Goal: Transaction & Acquisition: Purchase product/service

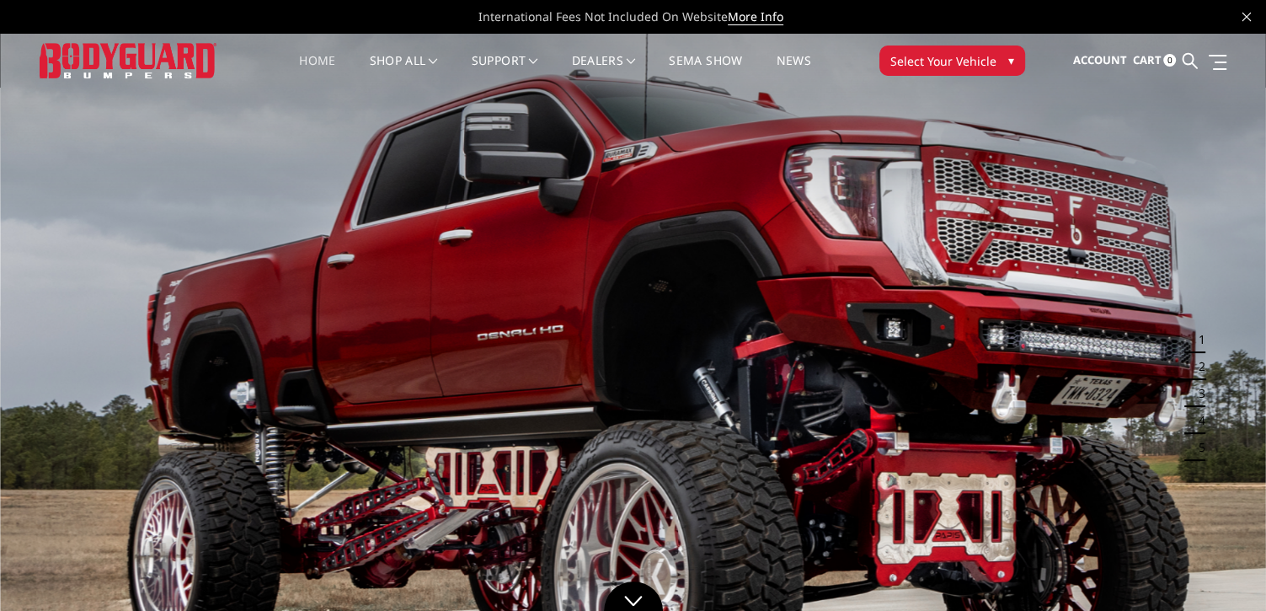
click at [1008, 67] on span "▾" at bounding box center [1011, 60] width 6 height 18
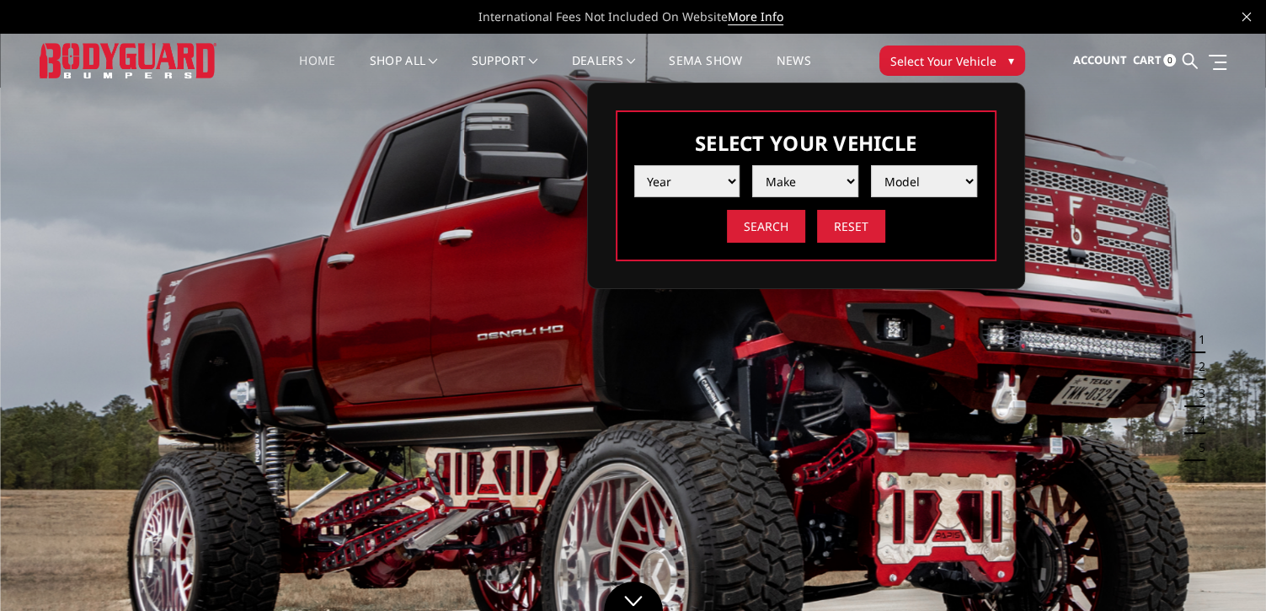
click at [730, 171] on select "Year 2025 2024 2023 2022 2021 2020 2019 2018 2017 2016 2015 2014 2013 2012 2011…" at bounding box center [687, 181] width 106 height 32
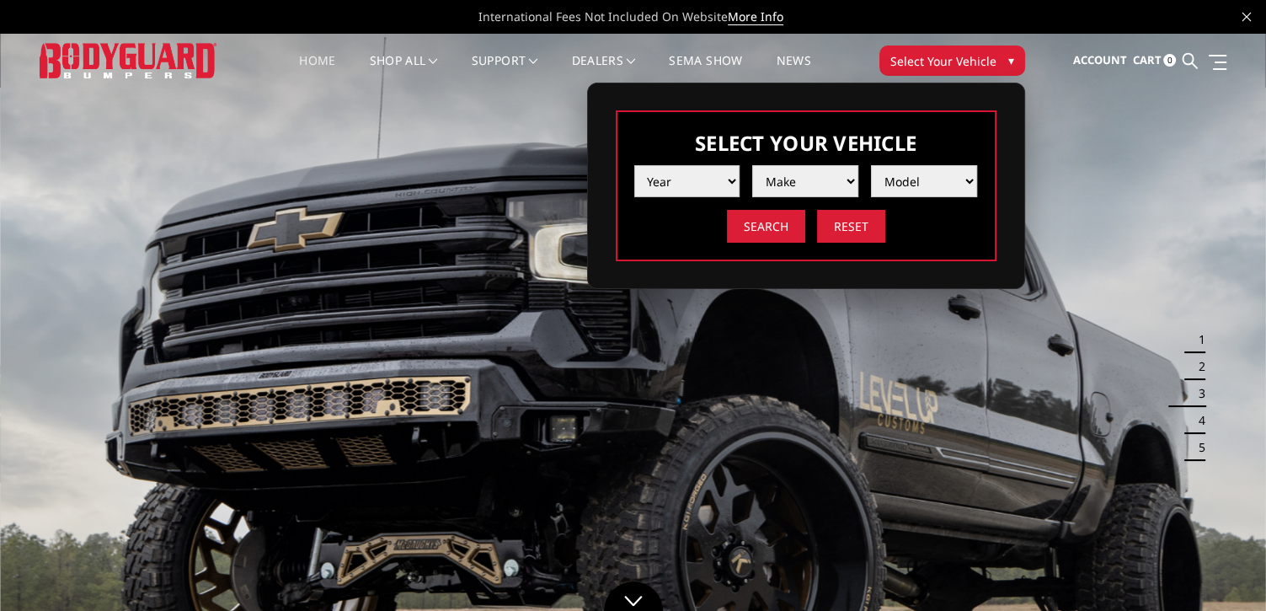
select select "yr_2022"
click at [634, 165] on select "Year 2025 2024 2023 2022 2021 2020 2019 2018 2017 2016 2015 2014 2013 2012 2011…" at bounding box center [687, 181] width 106 height 32
click at [795, 163] on li "Make Chevrolet Ford GMC Ram Toyota" at bounding box center [799, 174] width 119 height 45
click at [856, 182] on select "Make Chevrolet Ford GMC Ram Toyota" at bounding box center [805, 181] width 106 height 32
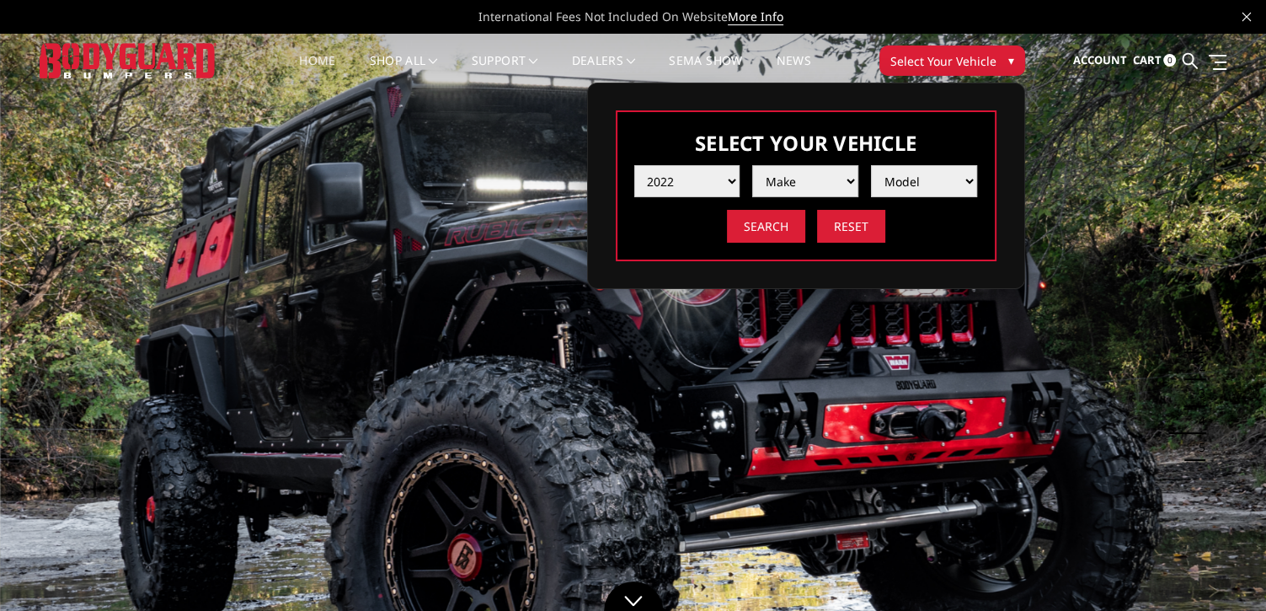
select select "mk_gmc"
click at [752, 165] on select "Make Chevrolet Ford GMC Ram Toyota" at bounding box center [805, 181] width 106 height 32
click at [970, 181] on select "Model Sierra 1500 Sierra 2500 / 3500" at bounding box center [924, 181] width 106 height 32
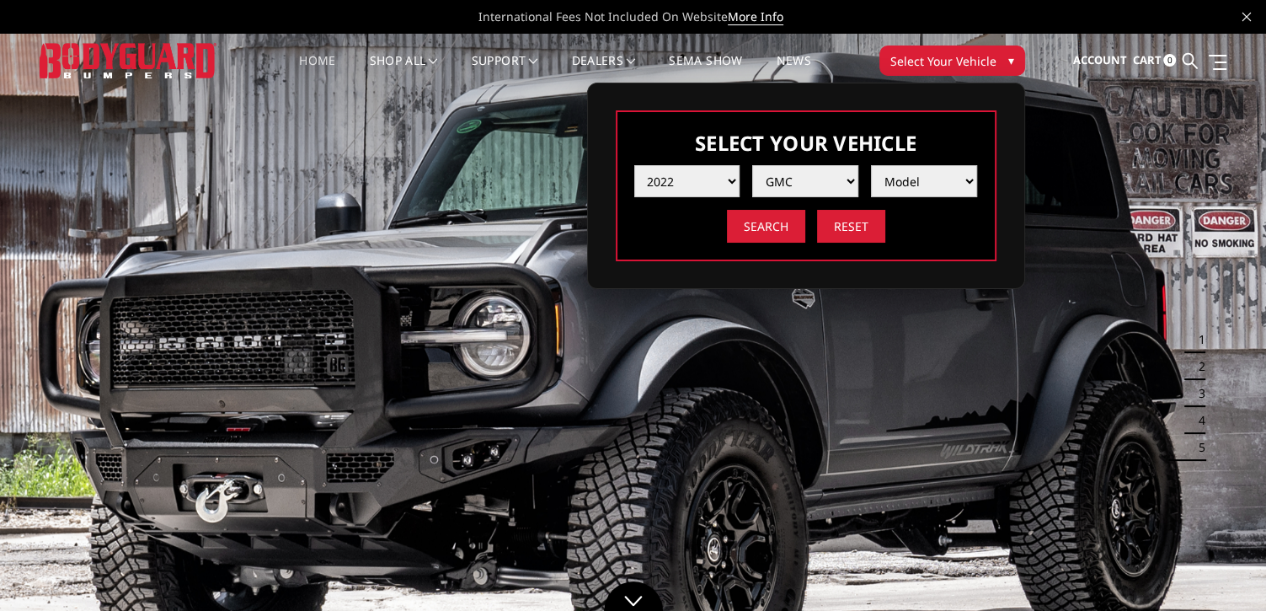
select select "md_sierra-2500-3500"
click at [871, 165] on select "Model Sierra 1500 Sierra 2500 / 3500" at bounding box center [924, 181] width 106 height 32
click at [766, 228] on input "Search" at bounding box center [766, 226] width 78 height 33
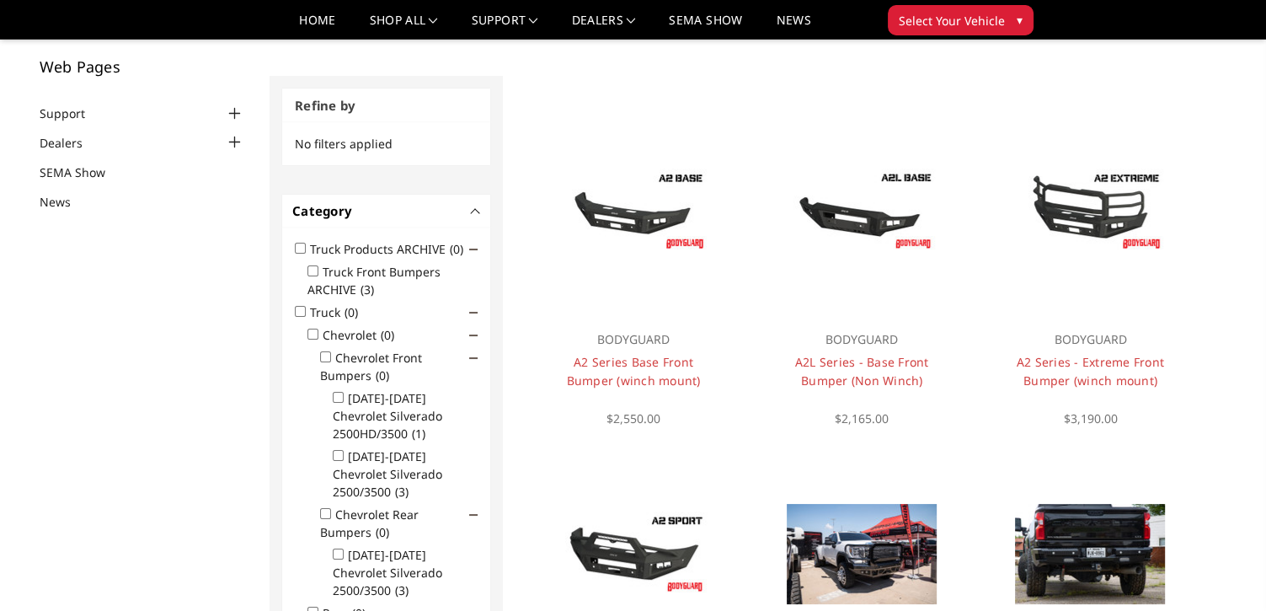
scroll to position [88, 0]
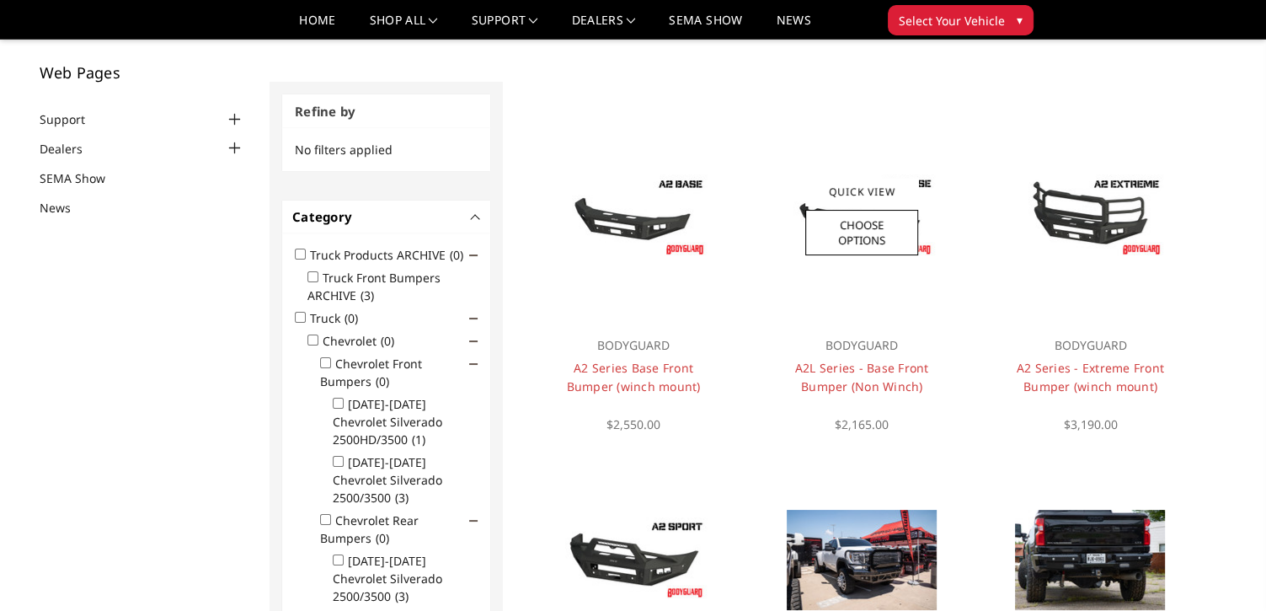
click at [943, 311] on div at bounding box center [862, 216] width 203 height 203
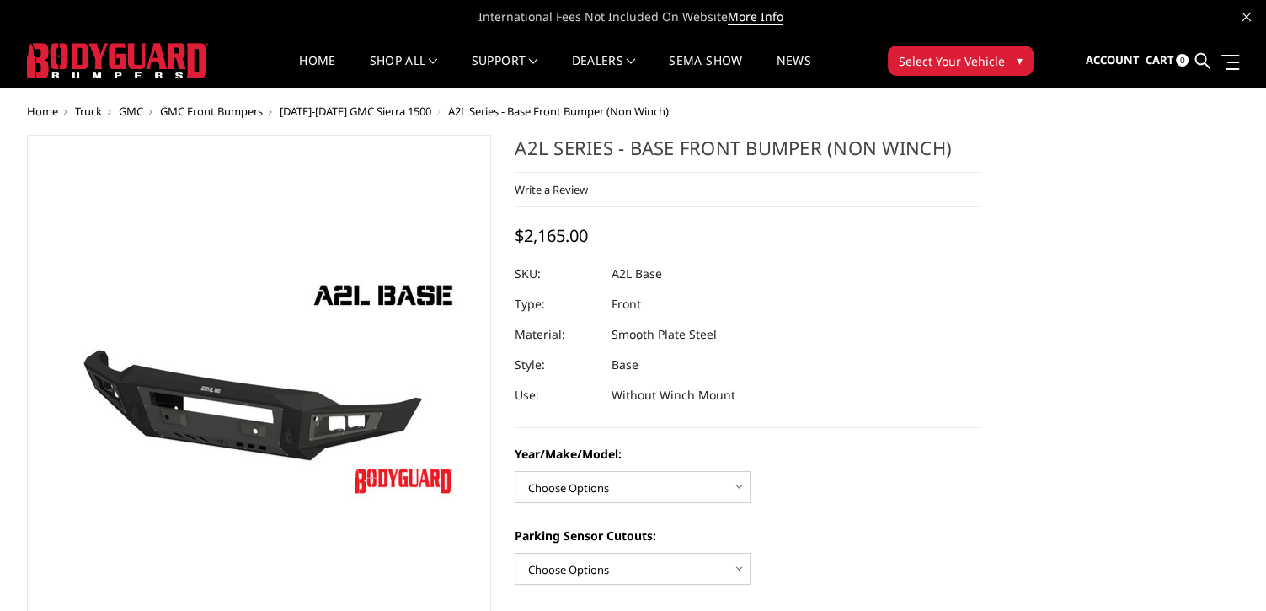
click at [17, 3] on div "International Fees Not Included On Website More Info" at bounding box center [633, 17] width 1266 height 34
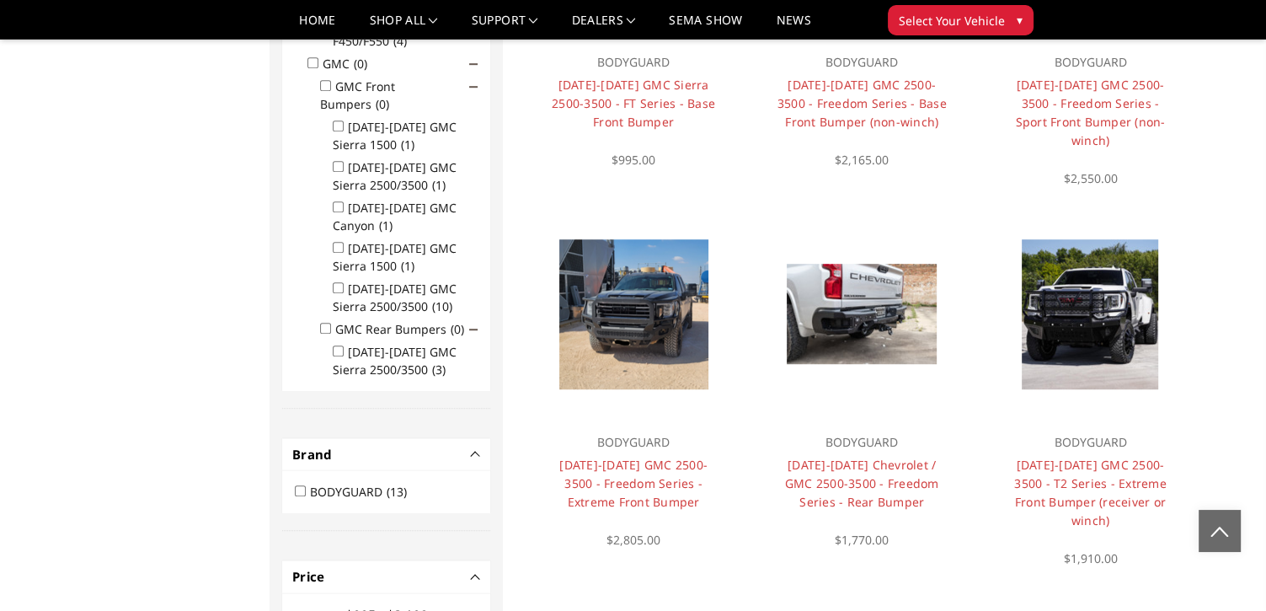
scroll to position [1075, 0]
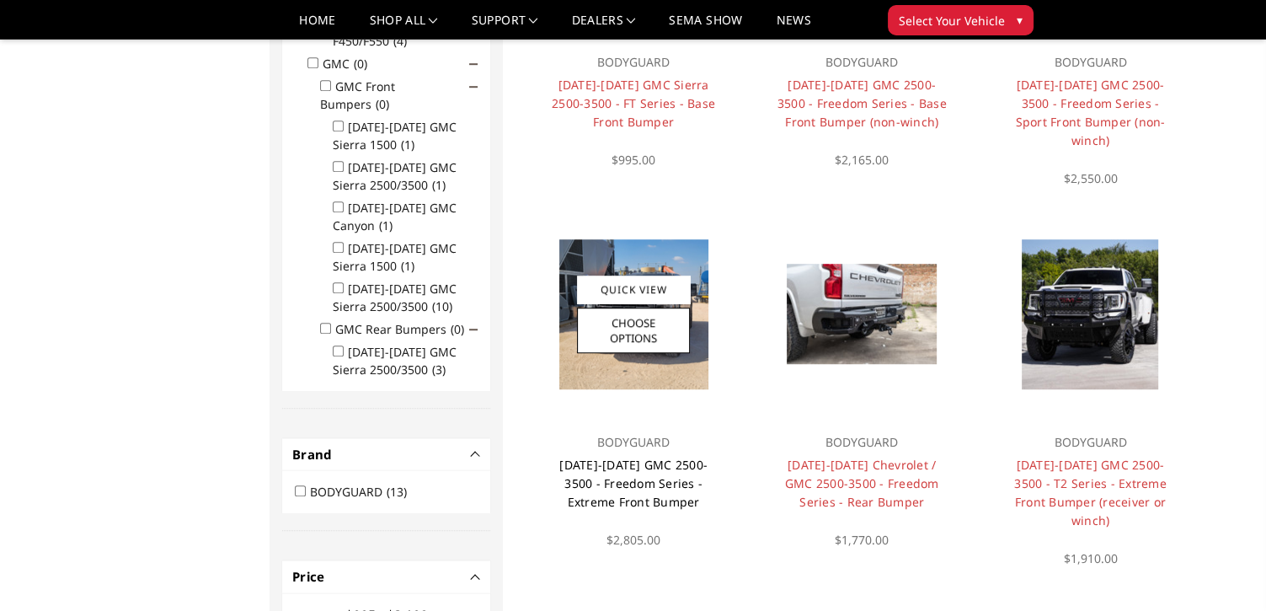
click at [589, 457] on link "[DATE]-[DATE] GMC 2500-3500 - Freedom Series - Extreme Front Bumper" at bounding box center [633, 483] width 148 height 53
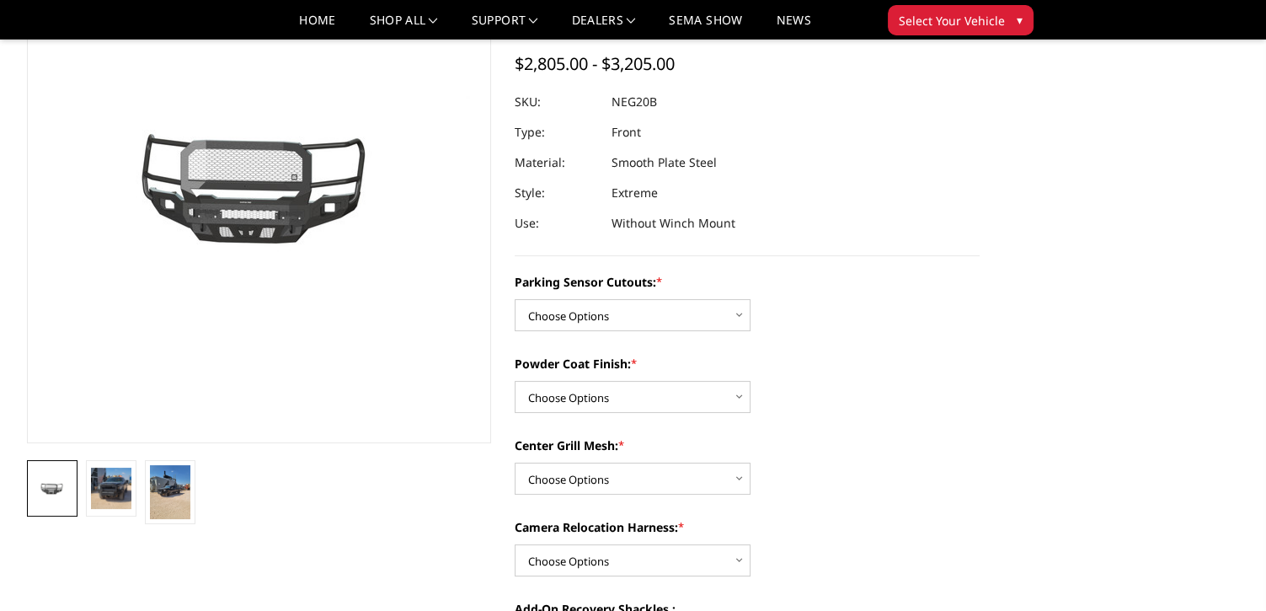
scroll to position [148, 0]
click at [741, 315] on select "Choose Options No - Without Parking Sensor Cutouts Yes - With Parking Sensor Cu…" at bounding box center [633, 314] width 236 height 32
select select "2882"
click at [515, 298] on select "Choose Options No - Without Parking Sensor Cutouts Yes - With Parking Sensor Cu…" at bounding box center [633, 314] width 236 height 32
click at [747, 404] on select "Choose Options Bare Metal Texture Black Powder Coat" at bounding box center [633, 396] width 236 height 32
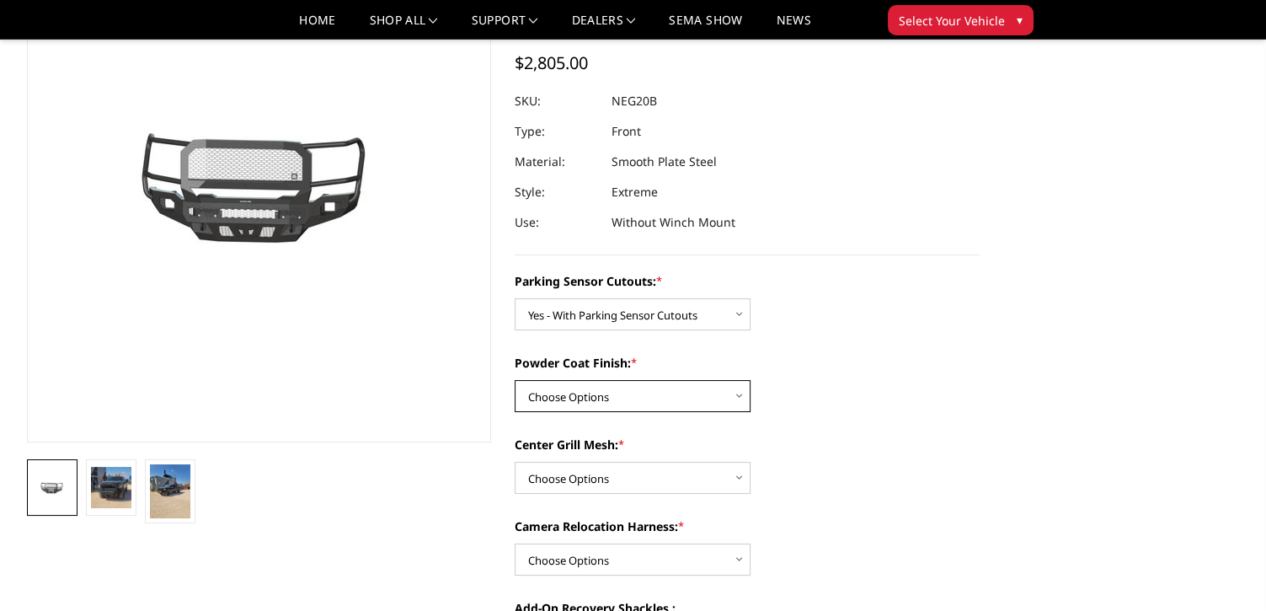
select select "2884"
click at [515, 380] on select "Choose Options Bare Metal Texture Black Powder Coat" at bounding box center [633, 396] width 236 height 32
click at [749, 482] on select "Choose Options WITH Expanded Metal in Center Grill WITHOUT Expanded Metal in Ce…" at bounding box center [633, 478] width 236 height 32
select select "2885"
click at [515, 462] on select "Choose Options WITH Expanded Metal in Center Grill WITHOUT Expanded Metal in Ce…" at bounding box center [633, 478] width 236 height 32
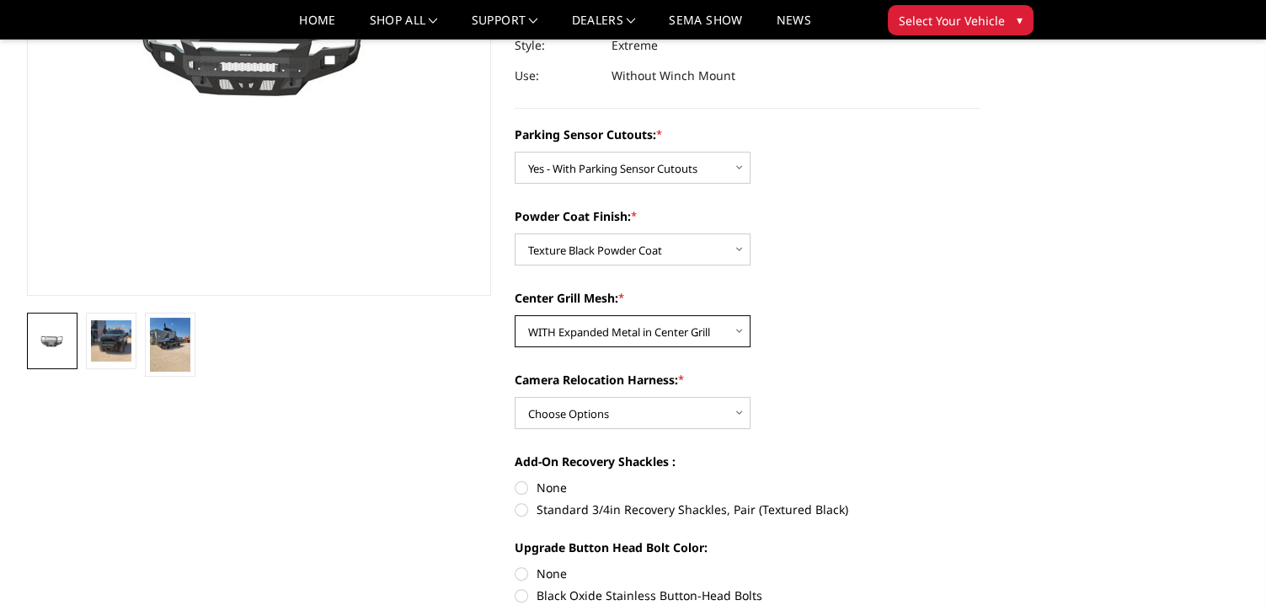
scroll to position [307, 0]
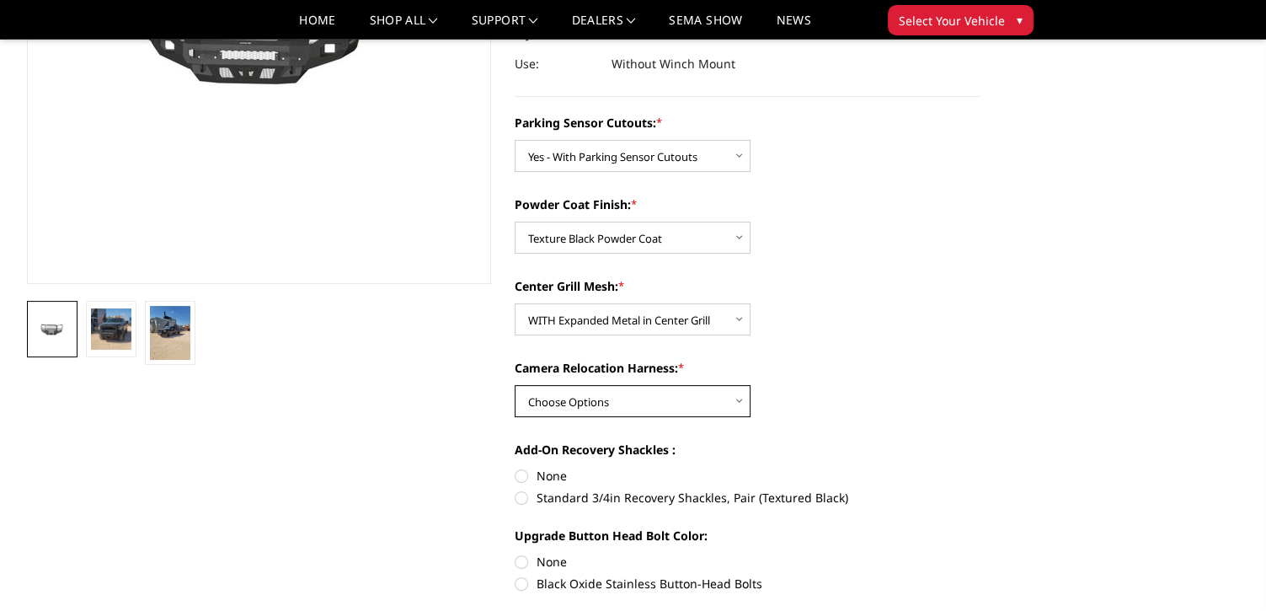
click at [748, 407] on select "Choose Options WITH Camera Relocation Harness WITHOUT Camera Relocation Harness" at bounding box center [633, 401] width 236 height 32
select select "2887"
click at [515, 385] on select "Choose Options WITH Camera Relocation Harness WITHOUT Camera Relocation Harness" at bounding box center [633, 401] width 236 height 32
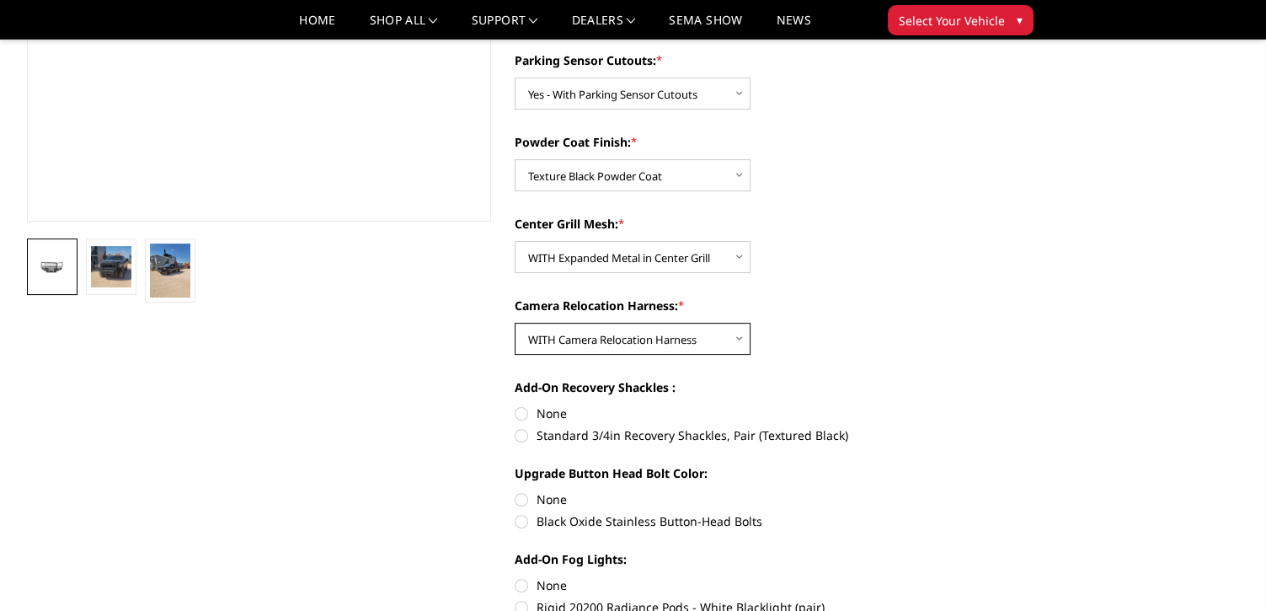
scroll to position [374, 0]
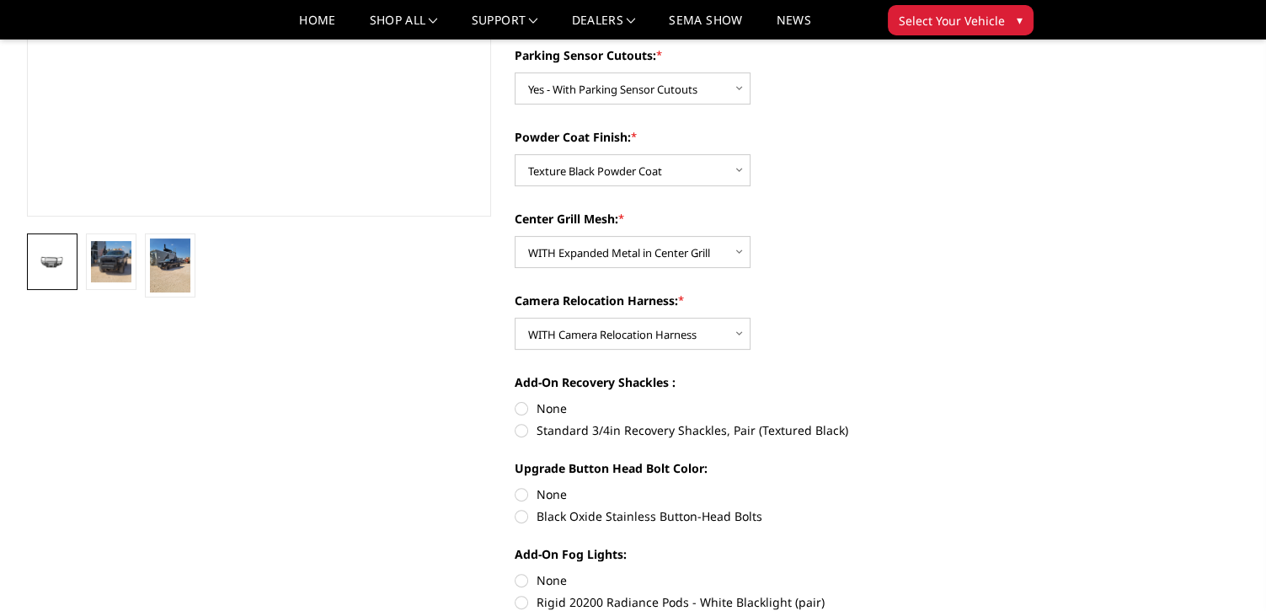
click at [684, 435] on label "Standard 3/4in Recovery Shackles, Pair (Textured Black)" at bounding box center [747, 430] width 465 height 18
click at [980, 400] on input "Standard 3/4in Recovery Shackles, Pair (Textured Black)" at bounding box center [980, 399] width 1 height 1
radio input "true"
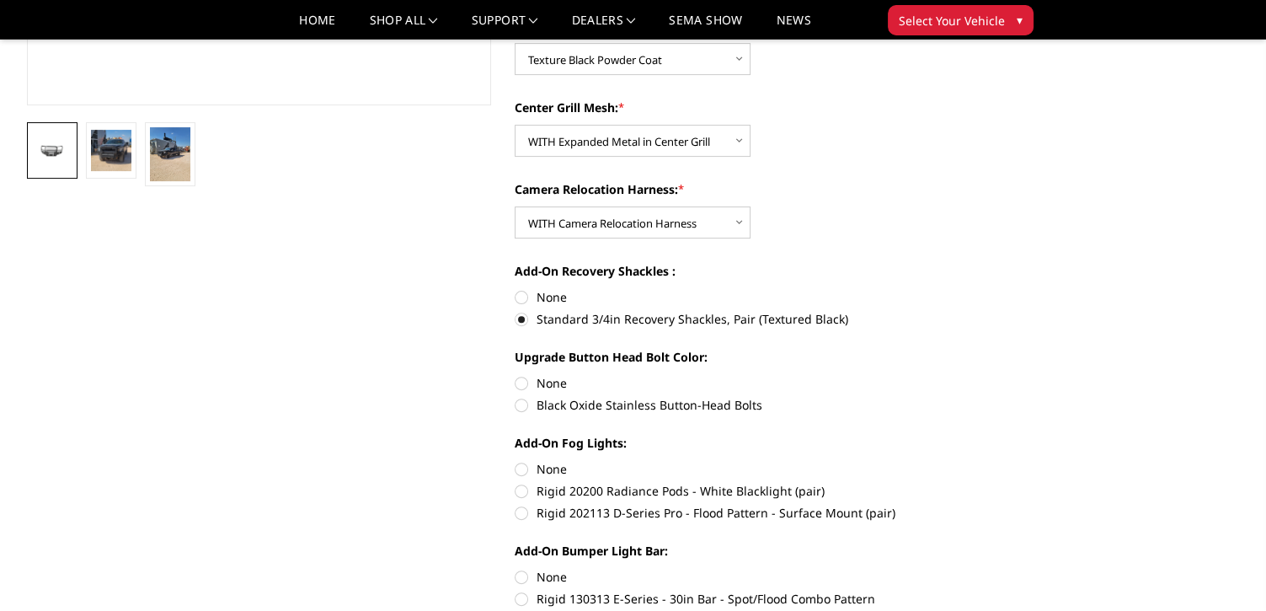
scroll to position [490, 0]
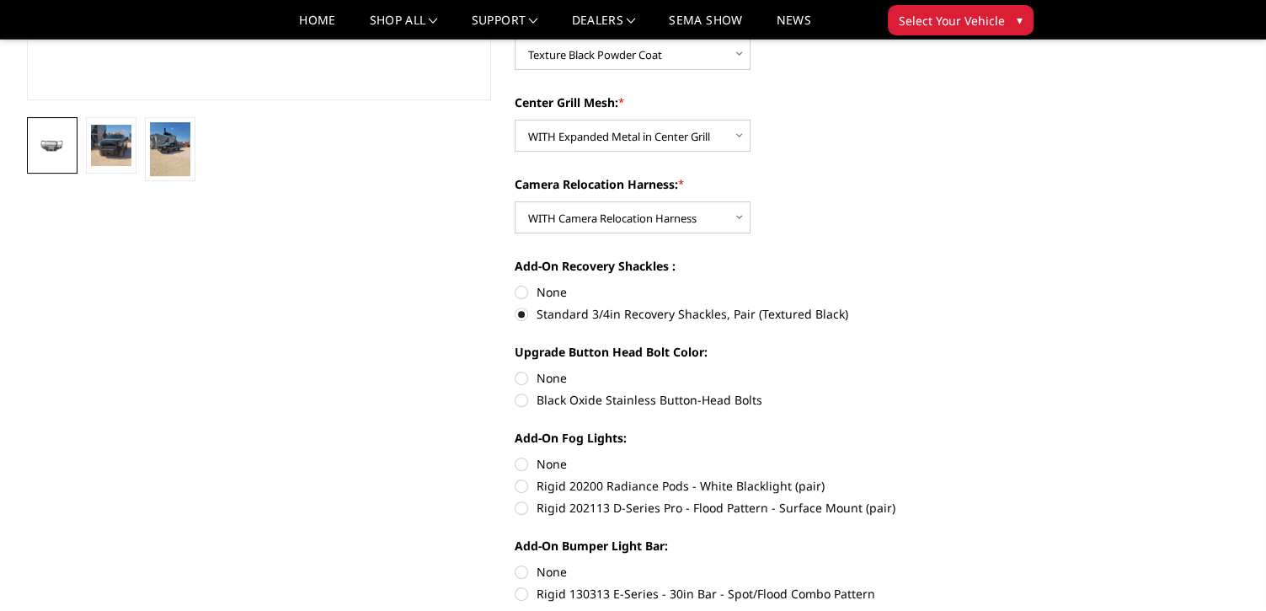
click at [735, 457] on label "None" at bounding box center [747, 464] width 465 height 18
click at [516, 456] on input "None" at bounding box center [515, 455] width 1 height 1
radio input "true"
click at [618, 510] on label "Rigid 202113 D-Series Pro - Flood Pattern - Surface Mount (pair)" at bounding box center [747, 508] width 465 height 18
click at [980, 478] on input "Rigid 202113 D-Series Pro - Flood Pattern - Surface Mount (pair)" at bounding box center [980, 477] width 1 height 1
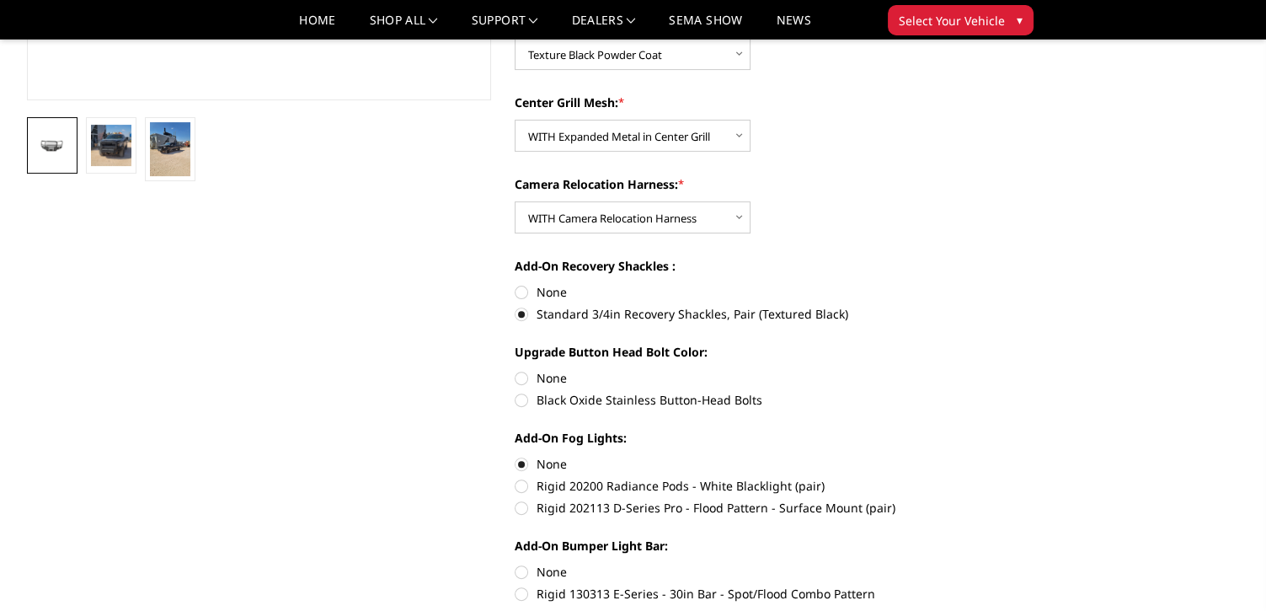
radio input "true"
click at [702, 393] on label "Black Oxide Stainless Button-Head Bolts" at bounding box center [747, 400] width 465 height 18
click at [980, 370] on input "Black Oxide Stainless Button-Head Bolts" at bounding box center [980, 369] width 1 height 1
radio input "true"
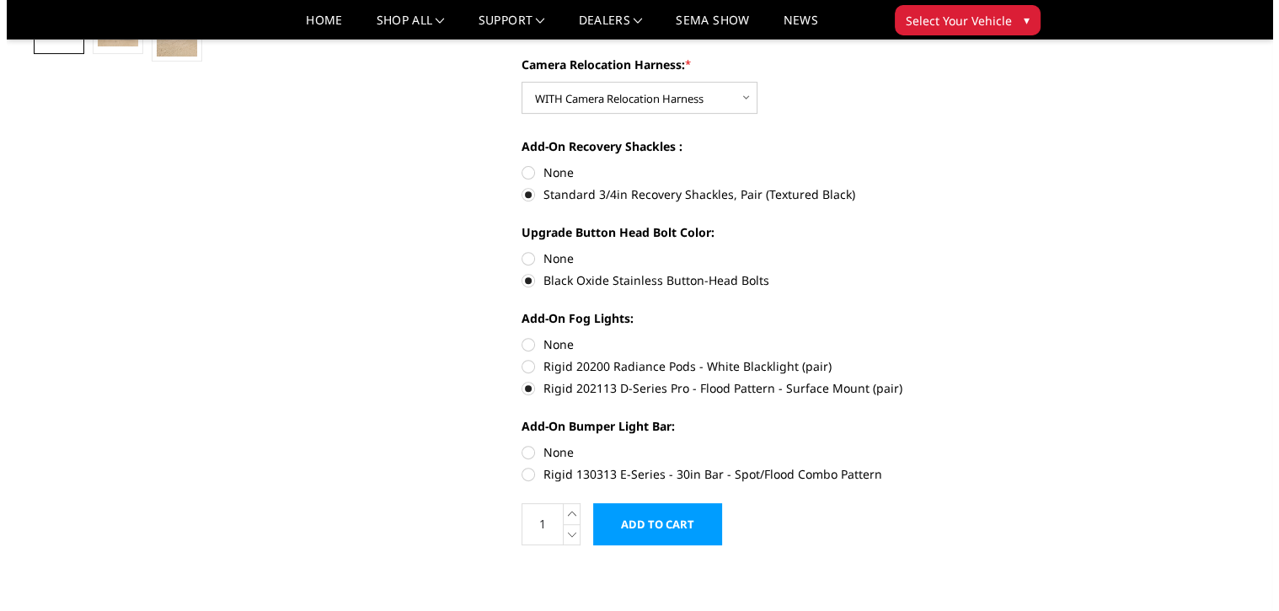
scroll to position [622, 0]
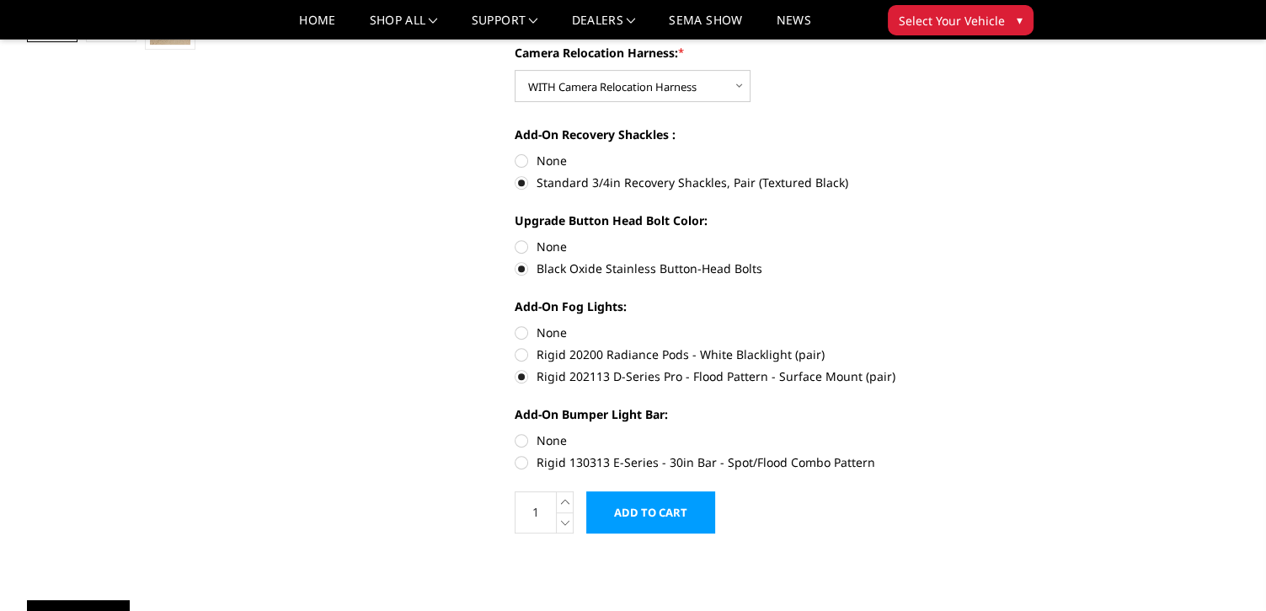
click at [614, 468] on label "Rigid 130313 E-Series - 30in Bar - Spot/Flood Combo Pattern" at bounding box center [747, 462] width 465 height 18
click at [980, 432] on input "Rigid 130313 E-Series - 30in Bar - Spot/Flood Combo Pattern" at bounding box center [980, 431] width 1 height 1
radio input "true"
click at [667, 522] on input "Add to Cart" at bounding box center [650, 512] width 129 height 42
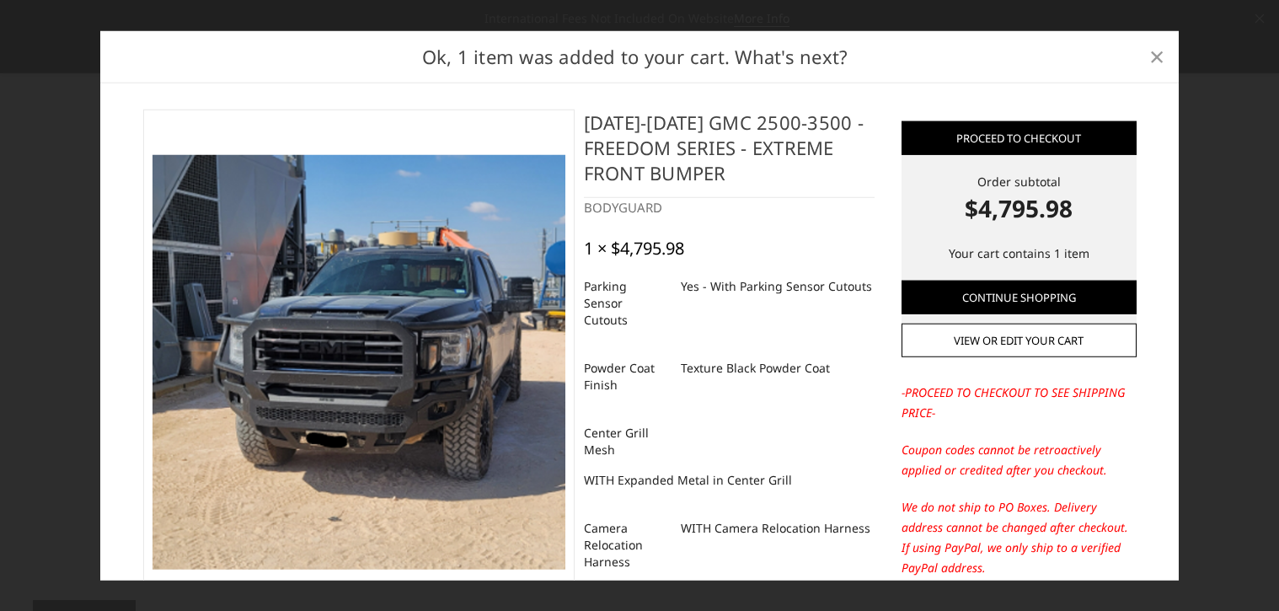
click at [1157, 56] on span "×" at bounding box center [1156, 56] width 15 height 36
